Goal: Task Accomplishment & Management: Use online tool/utility

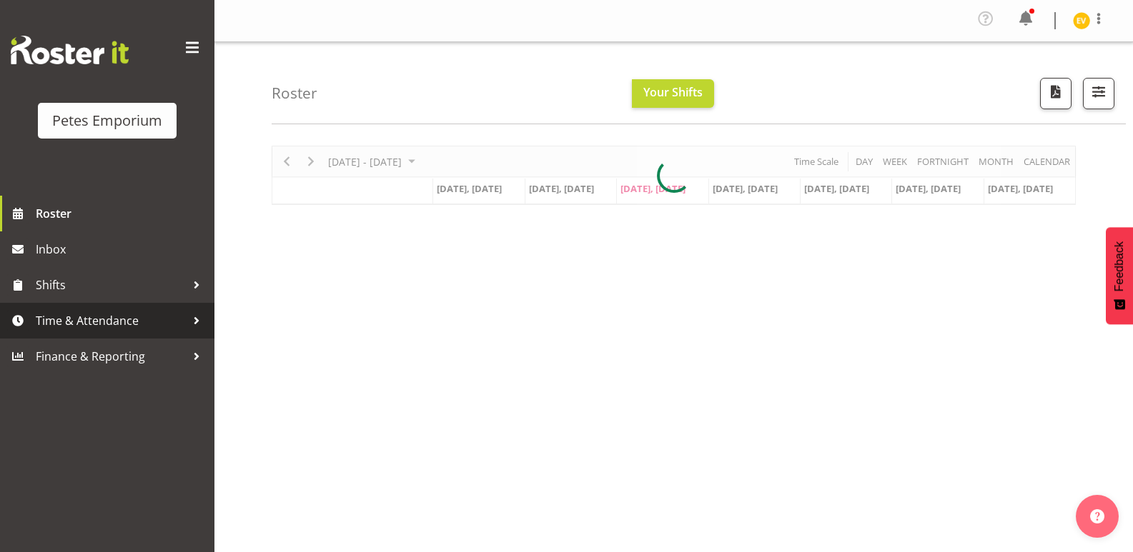
click at [124, 317] on span "Time & Attendance" at bounding box center [111, 320] width 150 height 21
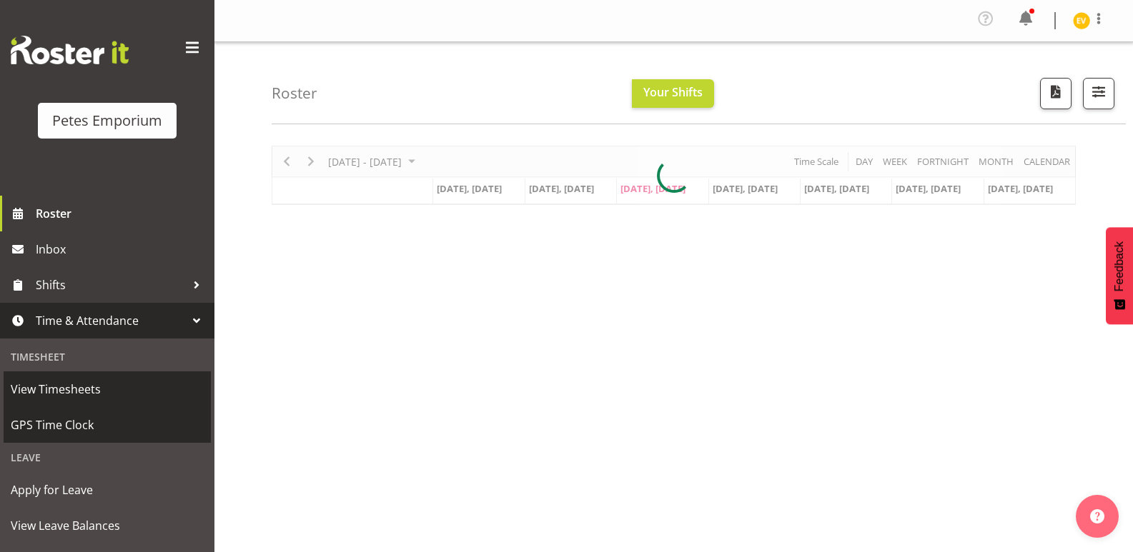
click at [112, 431] on span "GPS Time Clock" at bounding box center [107, 424] width 193 height 21
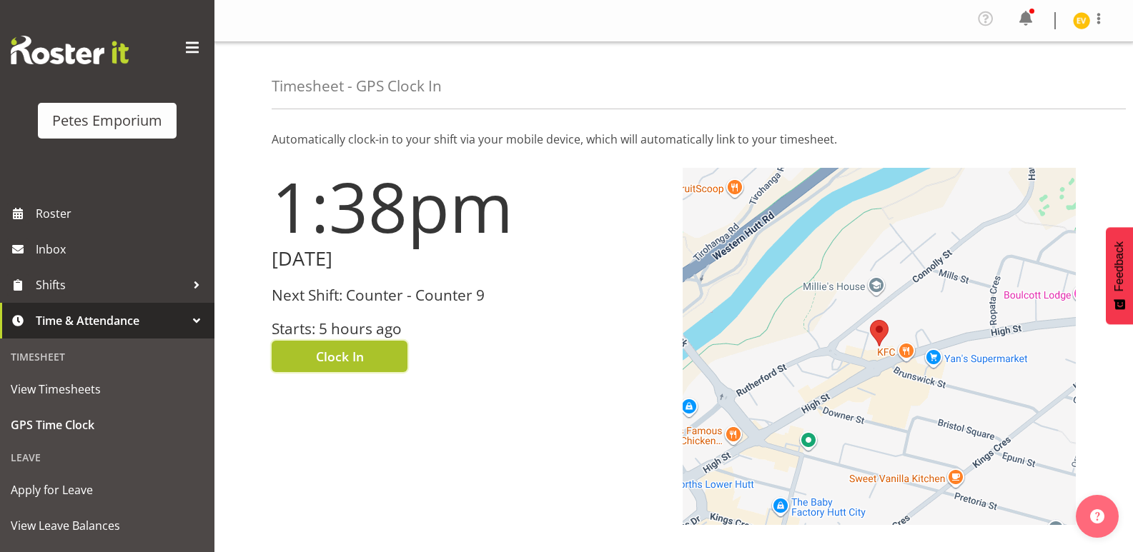
click at [389, 355] on button "Clock In" at bounding box center [340, 356] width 136 height 31
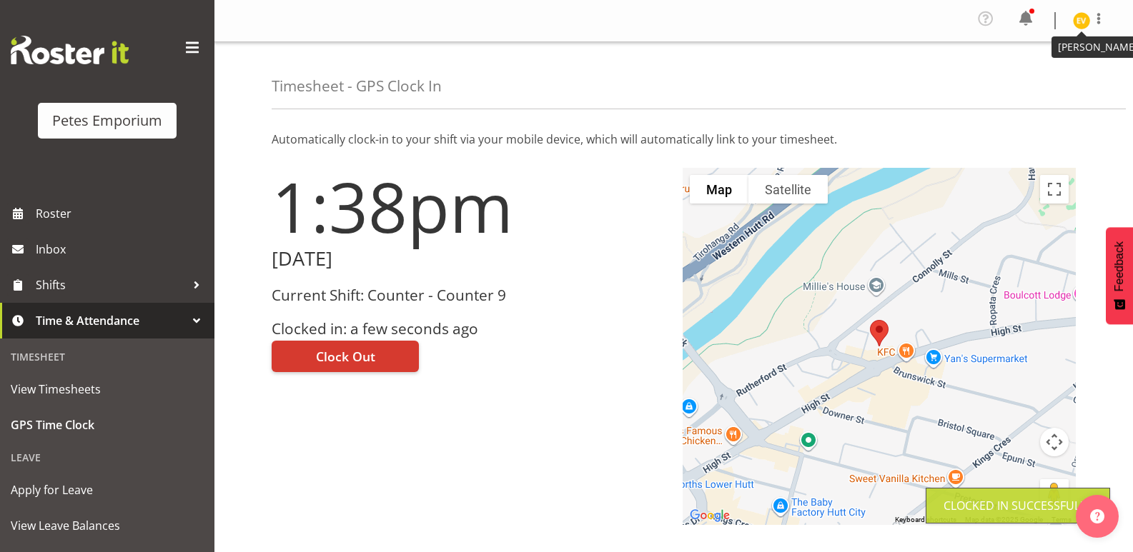
click at [1086, 20] on img at bounding box center [1081, 20] width 17 height 17
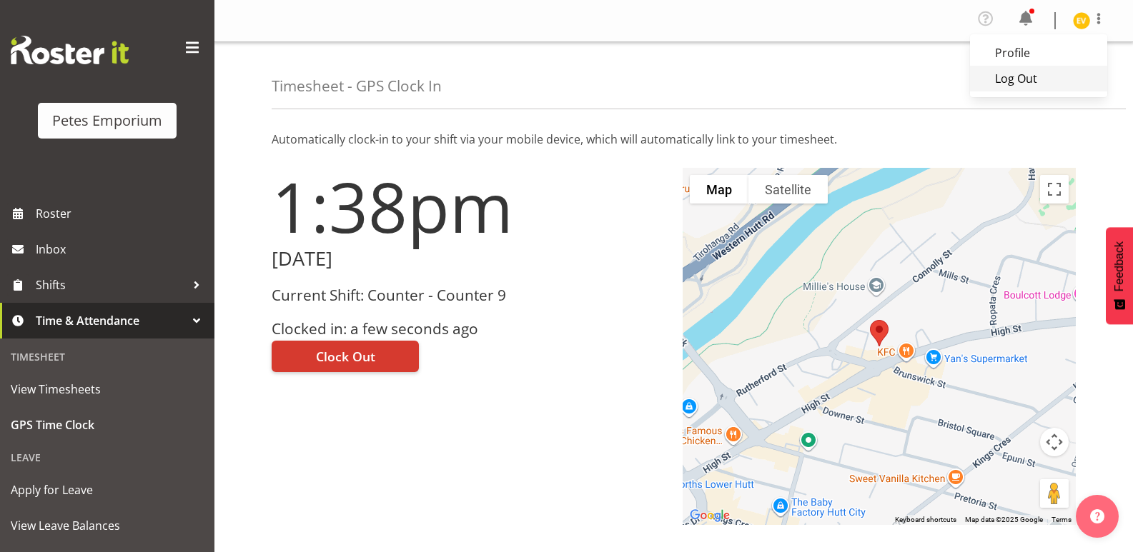
click at [1038, 74] on link "Log Out" at bounding box center [1038, 79] width 137 height 26
